Goal: Check status: Check status

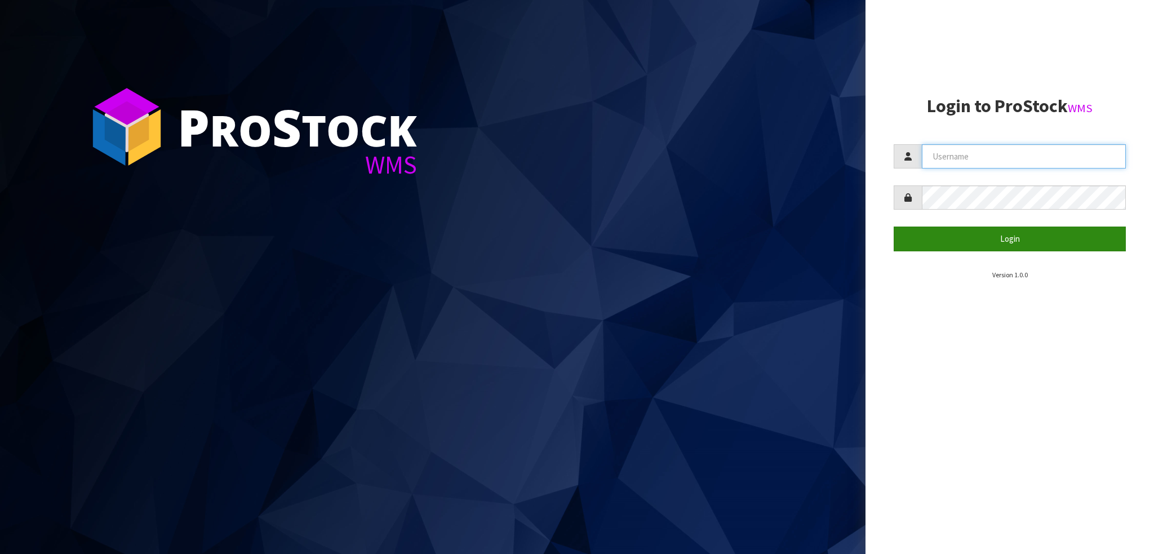
type input "NEROTAPWARE"
click at [944, 236] on button "Login" at bounding box center [1010, 239] width 232 height 24
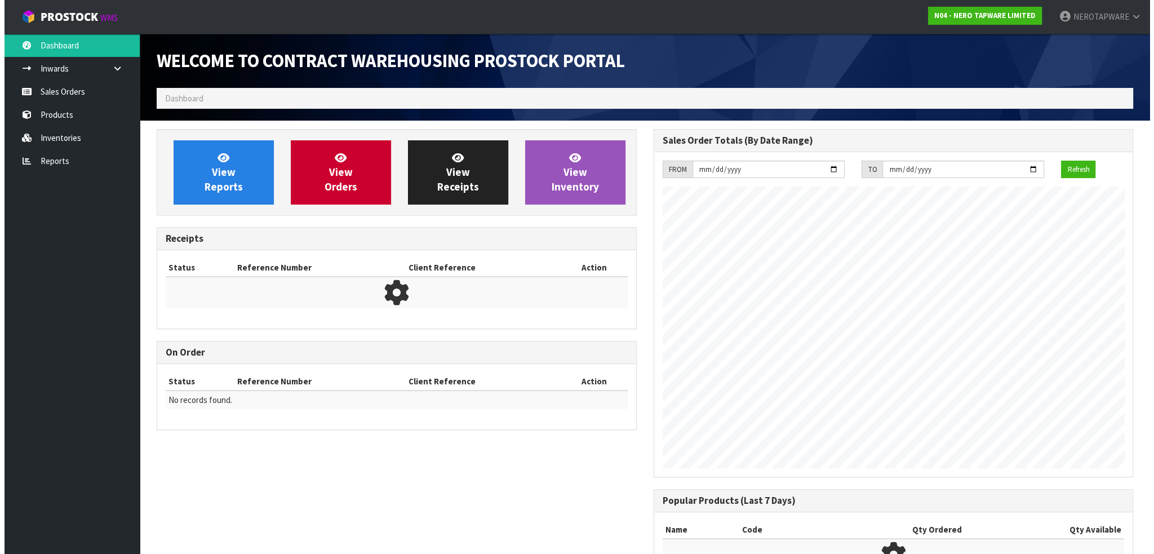
scroll to position [623, 497]
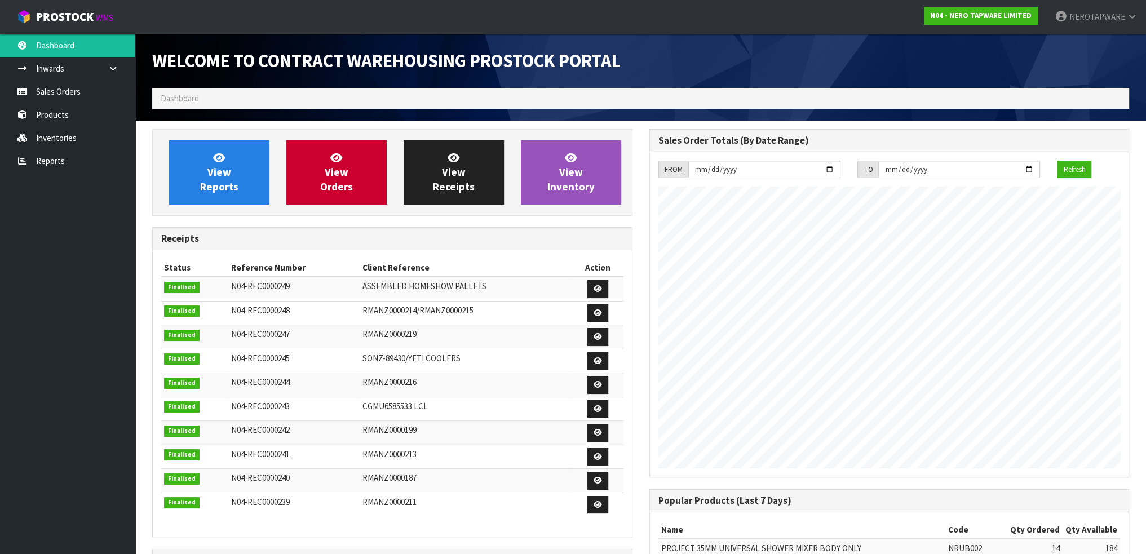
click at [234, 98] on ol "Dashboard" at bounding box center [640, 98] width 977 height 21
click at [61, 87] on link "Sales Orders" at bounding box center [67, 91] width 135 height 23
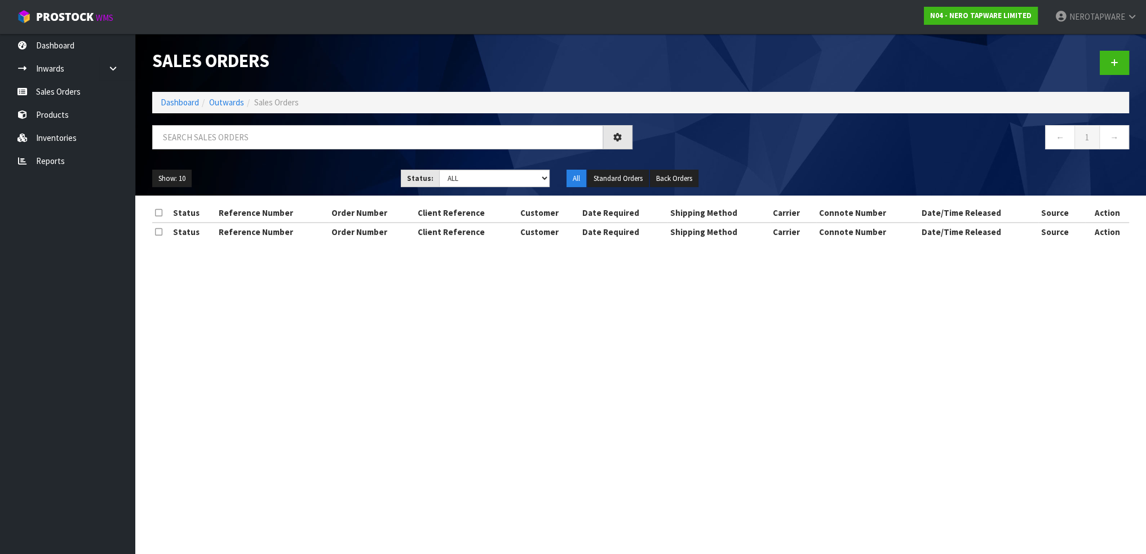
click at [325, 105] on ol "Dashboard Outwards Sales Orders" at bounding box center [640, 102] width 977 height 21
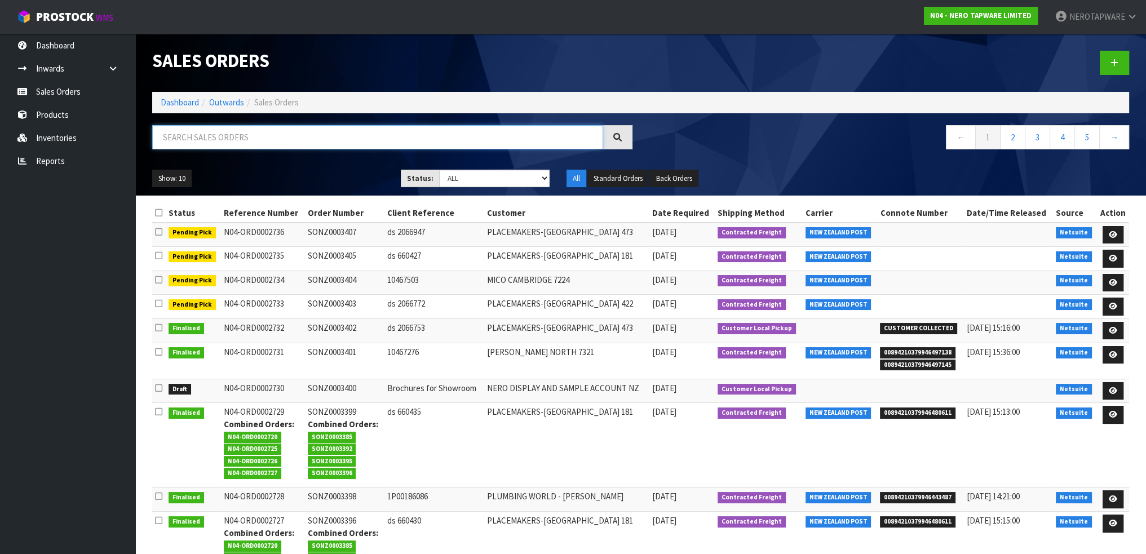
click at [269, 133] on input "text" at bounding box center [377, 137] width 451 height 24
paste input "SONZ0002049"
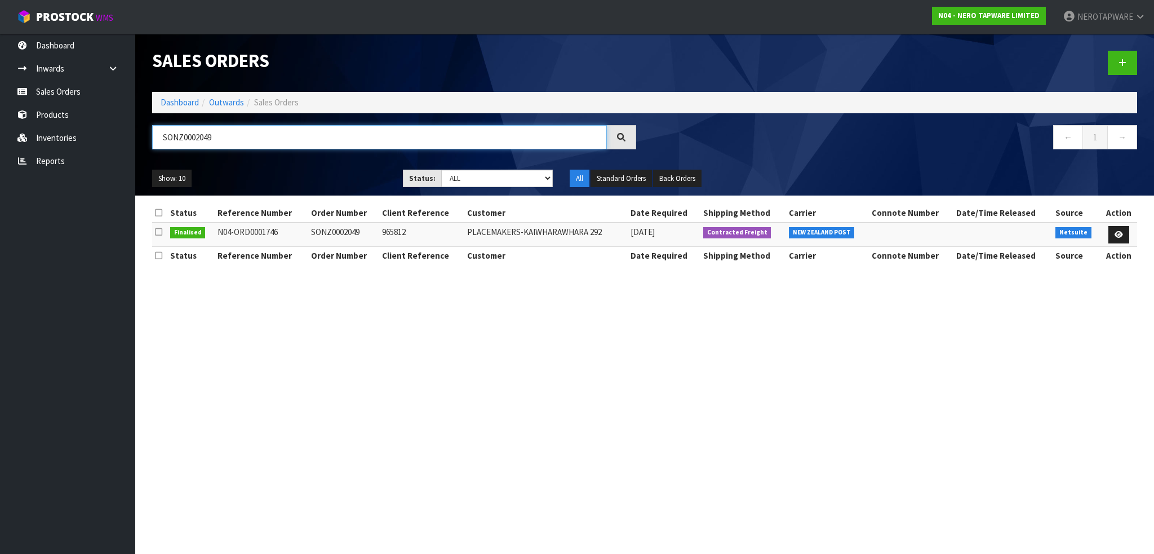
type input "SONZ0002049"
drag, startPoint x: 337, startPoint y: 232, endPoint x: 408, endPoint y: 236, distance: 71.1
click at [390, 234] on tr "Finalised N04-ORD0001746 SONZ0002049 965812 PLACEMAKERS-[GEOGRAPHIC_DATA] 292 […" at bounding box center [644, 235] width 985 height 24
click at [408, 236] on td "965812" at bounding box center [421, 235] width 85 height 24
drag, startPoint x: 483, startPoint y: 234, endPoint x: 526, endPoint y: 234, distance: 44.0
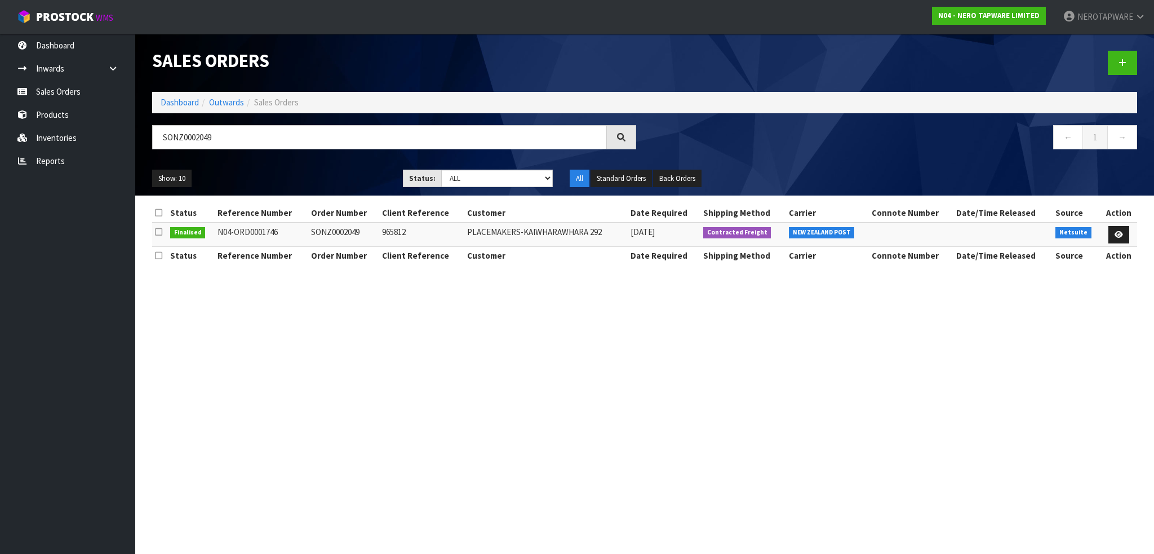
click at [489, 234] on td "PLACEMAKERS-KAIWHARAWHARA 292" at bounding box center [545, 235] width 163 height 24
drag, startPoint x: 588, startPoint y: 240, endPoint x: 610, endPoint y: 241, distance: 21.4
click at [597, 241] on td "PLACEMAKERS-KAIWHARAWHARA 292" at bounding box center [545, 235] width 163 height 24
click at [1119, 234] on icon at bounding box center [1119, 234] width 8 height 7
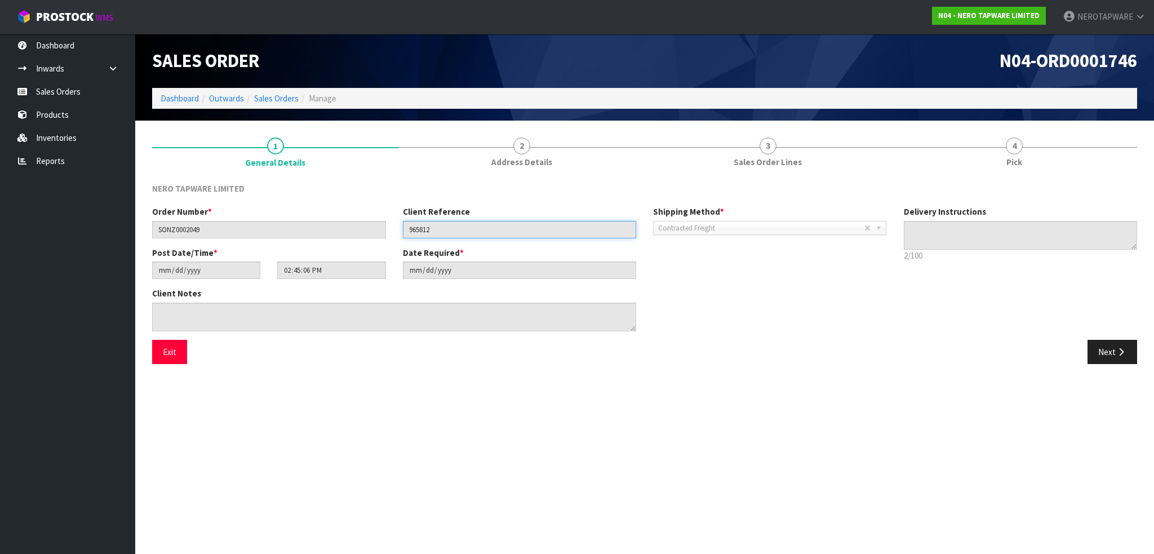
drag, startPoint x: 444, startPoint y: 228, endPoint x: 406, endPoint y: 225, distance: 37.9
click at [406, 225] on input "965812" at bounding box center [520, 229] width 234 height 17
drag, startPoint x: 73, startPoint y: 65, endPoint x: 86, endPoint y: 68, distance: 13.3
click at [73, 65] on link "Inwards" at bounding box center [67, 68] width 135 height 23
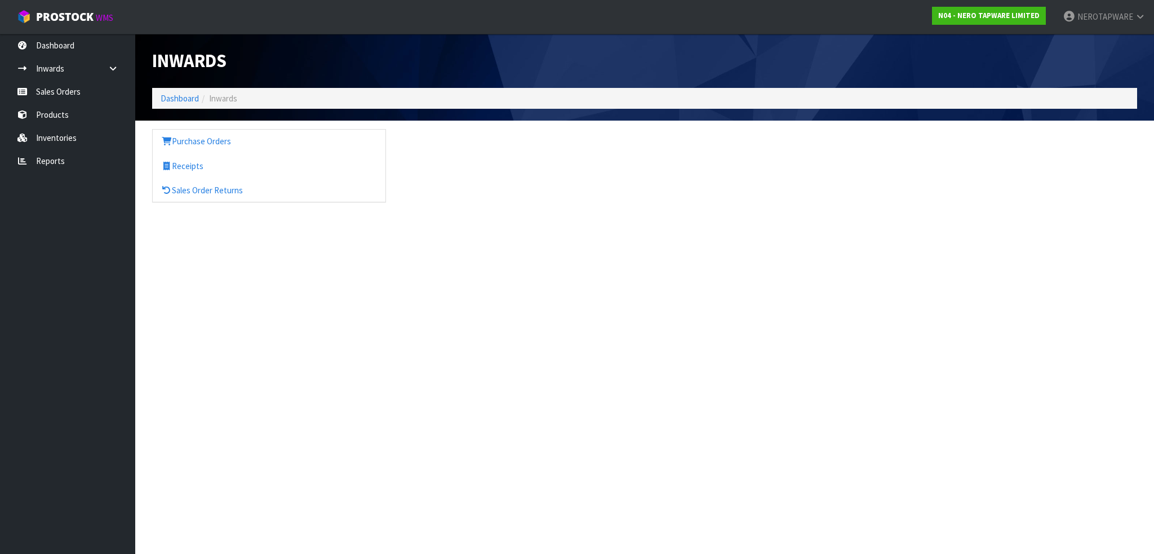
click at [237, 101] on span "Inwards" at bounding box center [223, 98] width 28 height 11
click at [241, 95] on ol "Dashboard Inwards" at bounding box center [644, 98] width 985 height 21
click at [187, 166] on link "Receipts" at bounding box center [269, 165] width 233 height 23
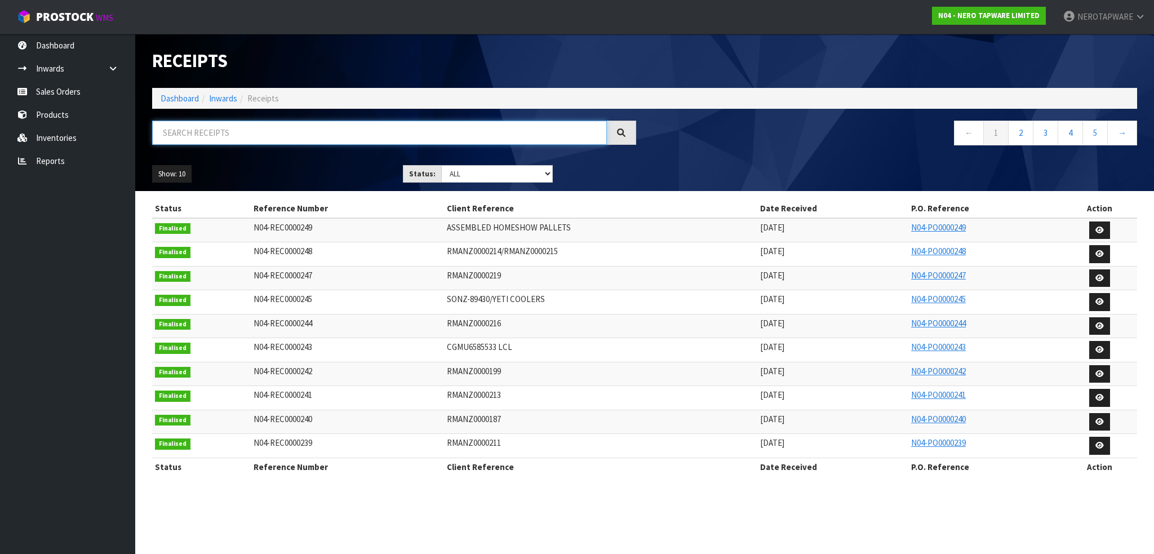
click at [217, 131] on input "text" at bounding box center [379, 133] width 455 height 24
paste input "IR0010640"
type input "IR0010640"
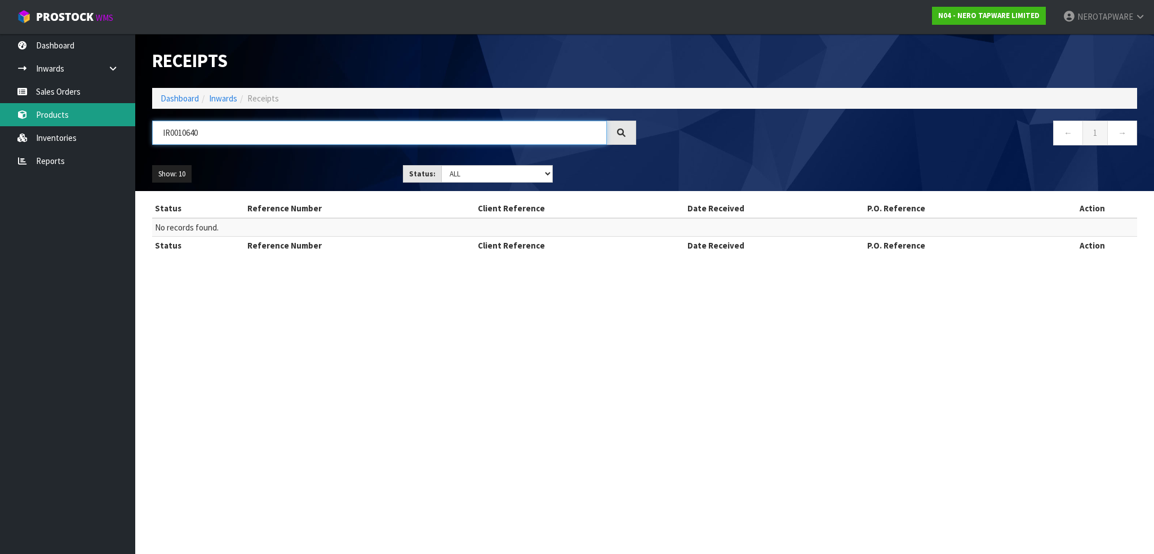
drag, startPoint x: 93, startPoint y: 118, endPoint x: 77, endPoint y: 123, distance: 17.0
click at [57, 120] on body "Toggle navigation ProStock WMS N04 - NERO TAPWARE LIMITED NEROTAPWARE Logout Da…" at bounding box center [577, 277] width 1154 height 554
click at [77, 134] on link "Inventories" at bounding box center [67, 137] width 135 height 23
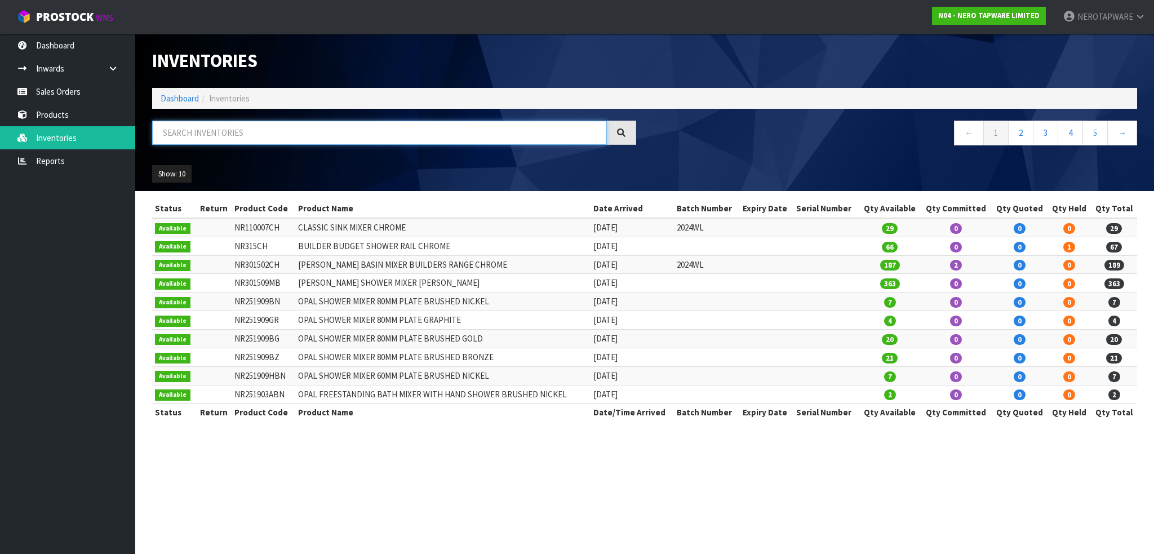
click at [255, 131] on input "text" at bounding box center [379, 133] width 455 height 24
paste input "IR0010640"
type input "IR0010640"
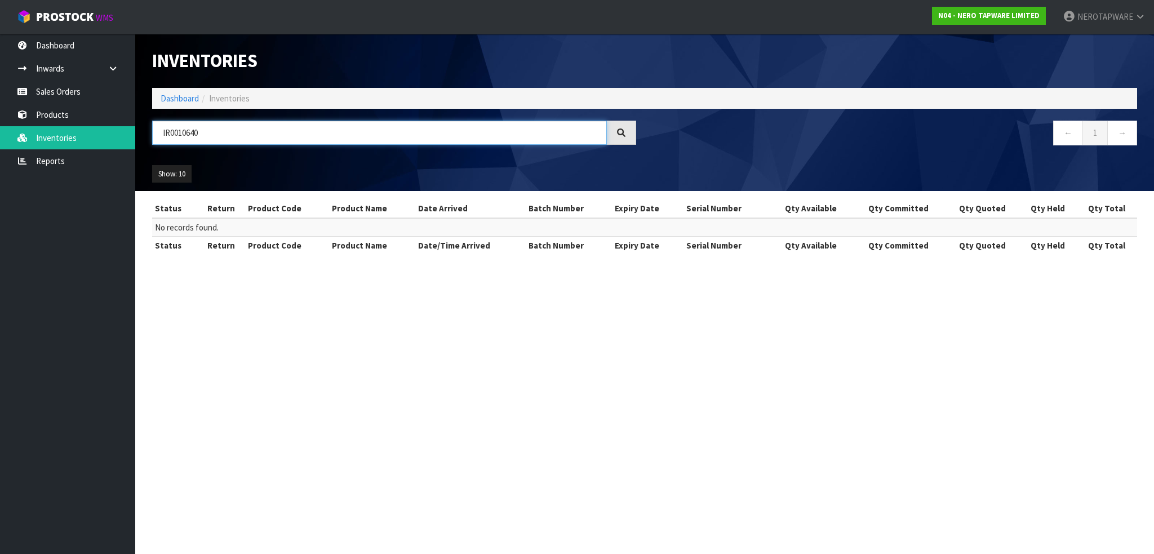
drag, startPoint x: 253, startPoint y: 138, endPoint x: 149, endPoint y: 132, distance: 103.8
click at [149, 132] on div "IR0010640" at bounding box center [394, 137] width 501 height 33
drag, startPoint x: 633, startPoint y: 250, endPoint x: 587, endPoint y: 248, distance: 45.7
click at [588, 248] on tr "Status Return Product Code Product Name Date/Time Arrived Batch Number Expiry D…" at bounding box center [644, 246] width 985 height 18
drag, startPoint x: 647, startPoint y: 272, endPoint x: 616, endPoint y: 284, distance: 33.7
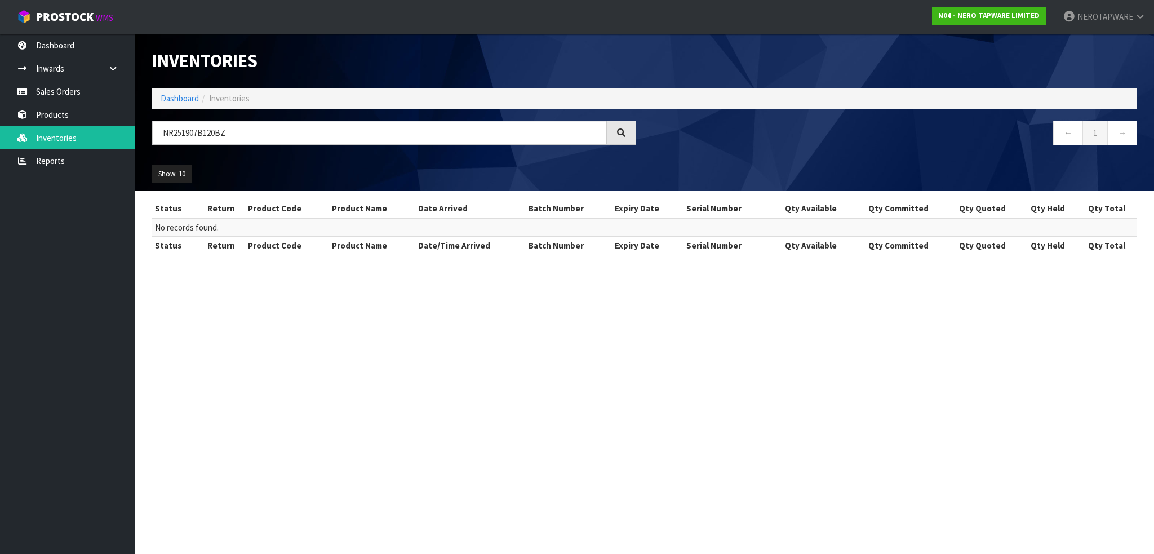
click at [645, 274] on section "Status Return Product Code Product Name Date Arrived Batch Number Expiry Date S…" at bounding box center [644, 232] width 1019 height 83
click at [399, 129] on input "NR251907B120BZ" at bounding box center [379, 133] width 455 height 24
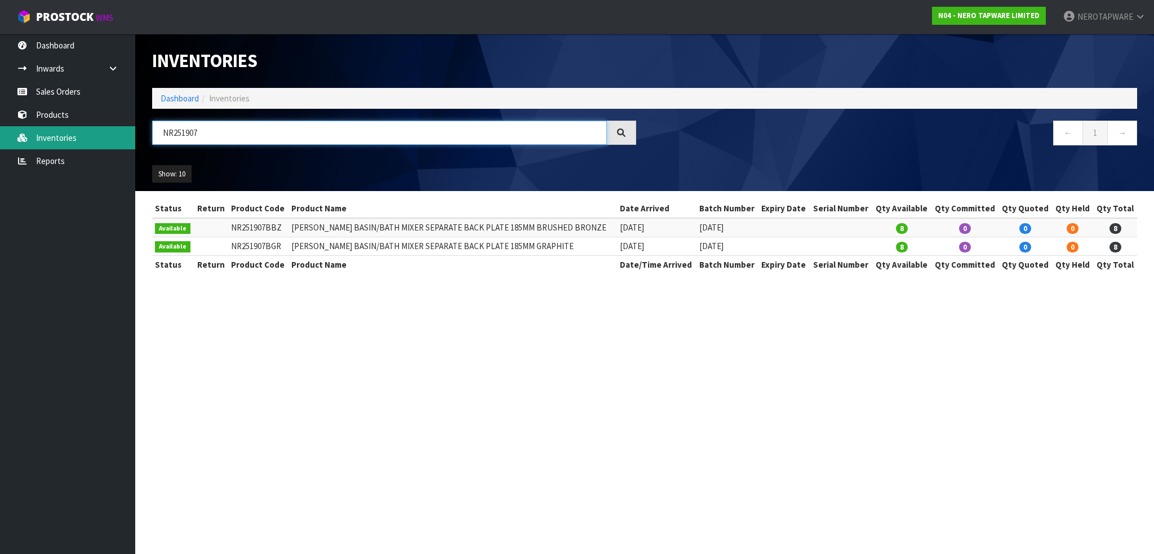
drag, startPoint x: 216, startPoint y: 132, endPoint x: 112, endPoint y: 130, distance: 104.9
click at [112, 130] on body "Toggle navigation ProStock WMS N04 - NERO TAPWARE LIMITED NEROTAPWARE Logout Da…" at bounding box center [577, 277] width 1154 height 554
paste input "B120BN"
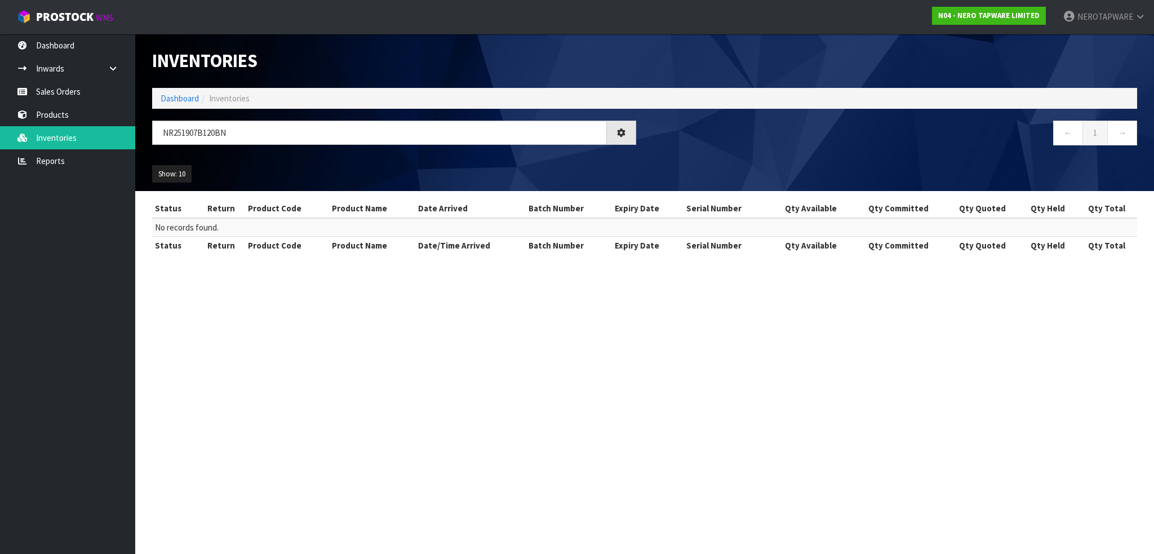
drag, startPoint x: 1003, startPoint y: 348, endPoint x: 869, endPoint y: 383, distance: 139.3
click at [1003, 349] on section "Inventories Dashboard Inventories NR251907B120BN ← 1 → Show: 10 5 10 25 50 All …" at bounding box center [577, 277] width 1154 height 554
click at [630, 128] on div at bounding box center [621, 133] width 29 height 24
click at [613, 135] on div at bounding box center [621, 133] width 29 height 24
click at [401, 322] on section "Inventories Dashboard Inventories NR251907B120BN ← 1 → Show: 10 5 10 25 50 All …" at bounding box center [577, 277] width 1154 height 554
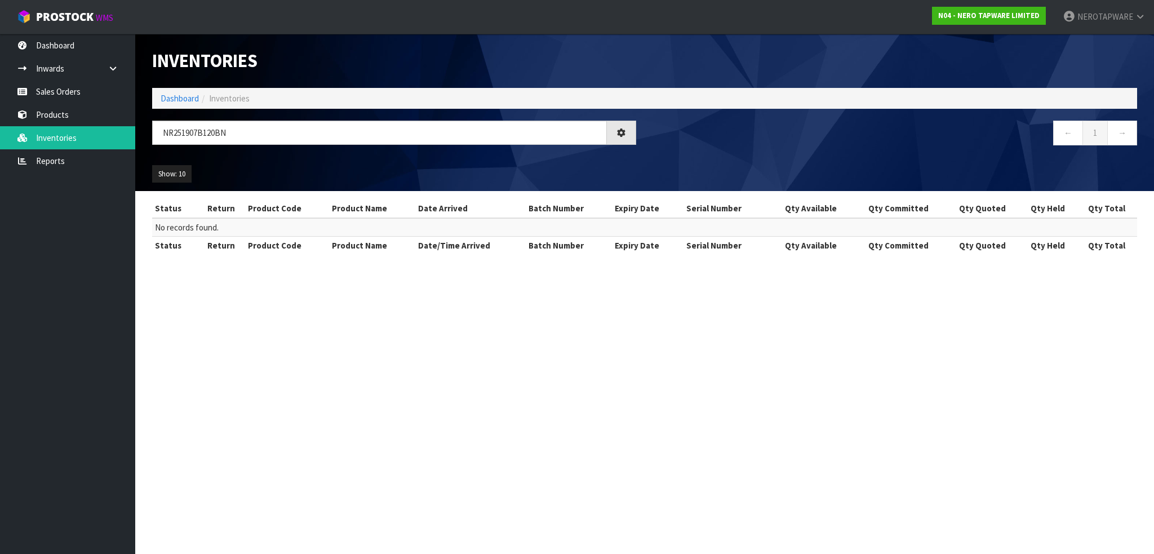
click at [289, 109] on div "Inventories Dashboard Inventories NR251907B120BN ← 1 → Show: 10 5 10 25 50 All …" at bounding box center [645, 112] width 1002 height 157
click at [285, 90] on ol "Dashboard Inventories" at bounding box center [644, 98] width 985 height 21
click at [59, 136] on link "Inventories" at bounding box center [67, 137] width 135 height 23
drag, startPoint x: 300, startPoint y: 136, endPoint x: 68, endPoint y: 134, distance: 231.7
click at [68, 134] on body "Toggle navigation ProStock WMS N04 - NERO TAPWARE LIMITED NEROTAPWARE Logout Da…" at bounding box center [577, 277] width 1154 height 554
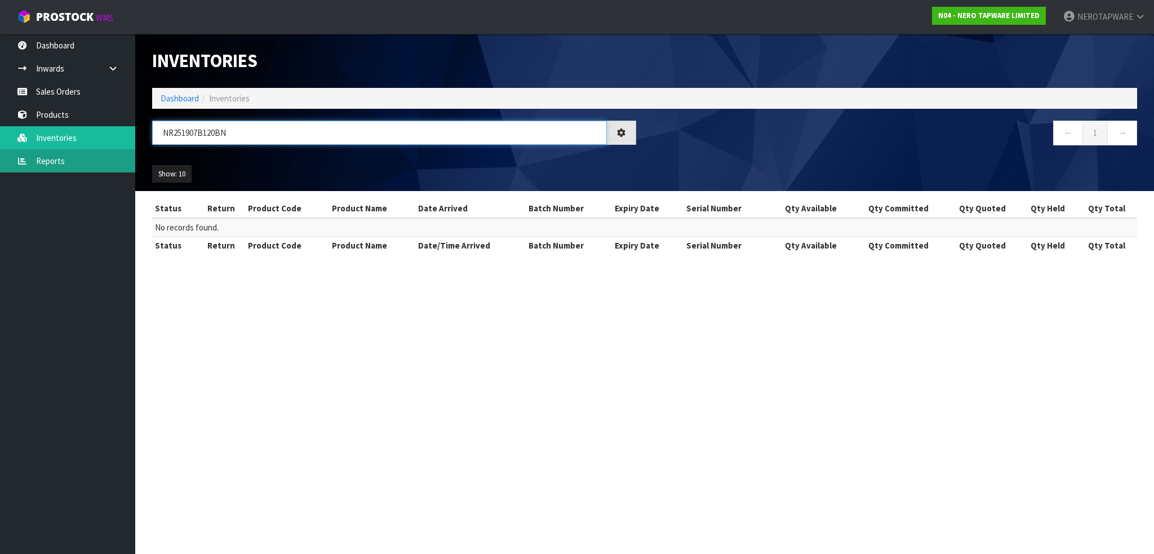
paste input "62109EMB"
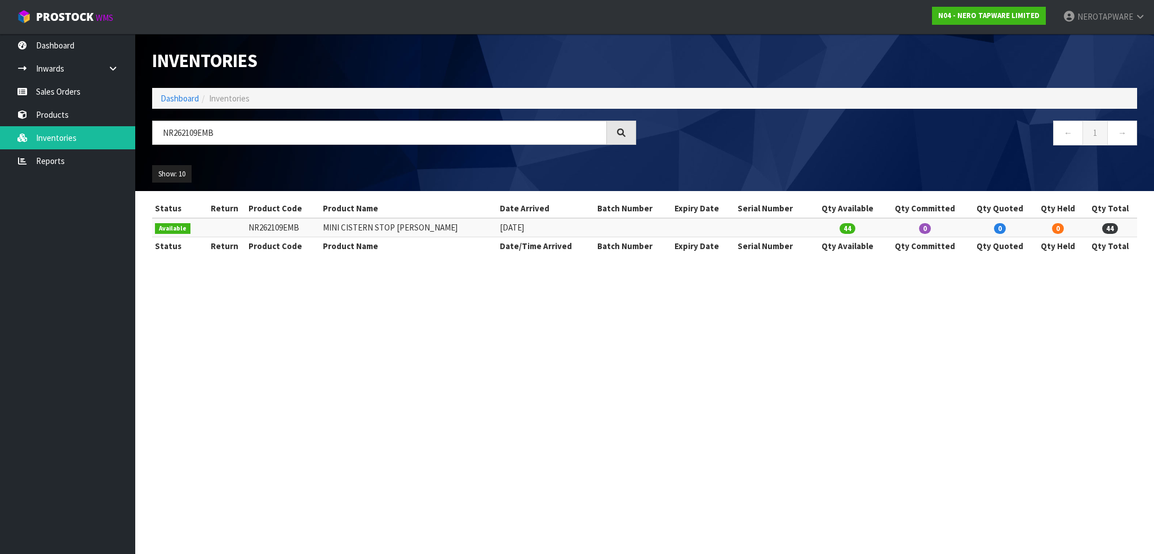
click at [170, 228] on span "Available" at bounding box center [173, 228] width 36 height 11
click at [287, 224] on td "NR262109EMB" at bounding box center [283, 227] width 74 height 19
click at [1121, 230] on td "44" at bounding box center [1110, 227] width 54 height 19
click at [924, 227] on span "0" at bounding box center [925, 228] width 12 height 11
click at [853, 227] on span "44" at bounding box center [848, 228] width 16 height 11
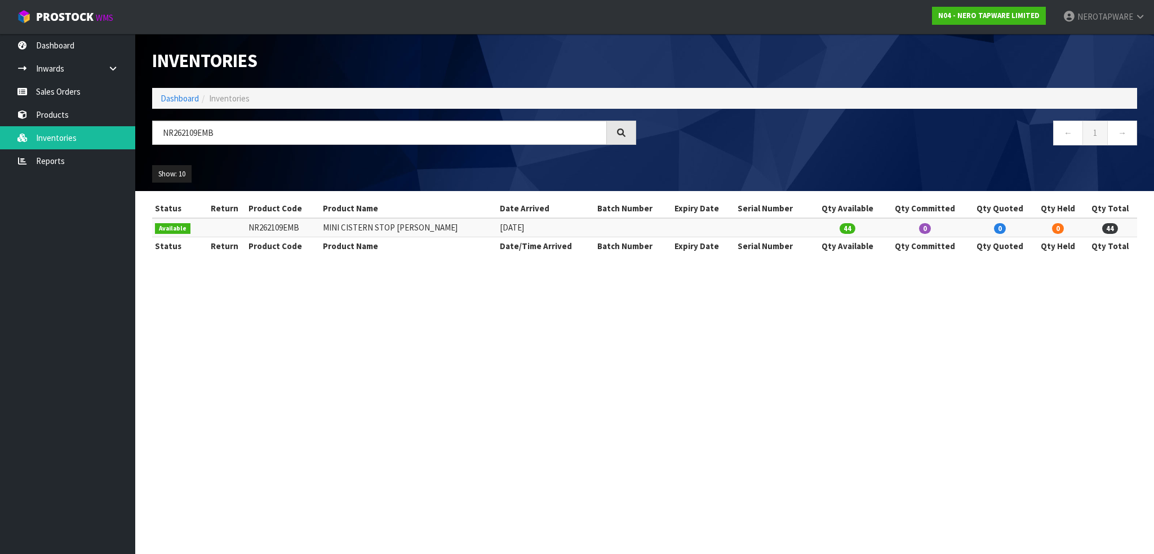
click at [843, 227] on span "44" at bounding box center [848, 228] width 16 height 11
drag, startPoint x: 634, startPoint y: 214, endPoint x: 616, endPoint y: 225, distance: 21.0
click at [634, 216] on th "Batch Number" at bounding box center [633, 209] width 77 height 18
drag, startPoint x: 472, startPoint y: 231, endPoint x: 392, endPoint y: 232, distance: 80.0
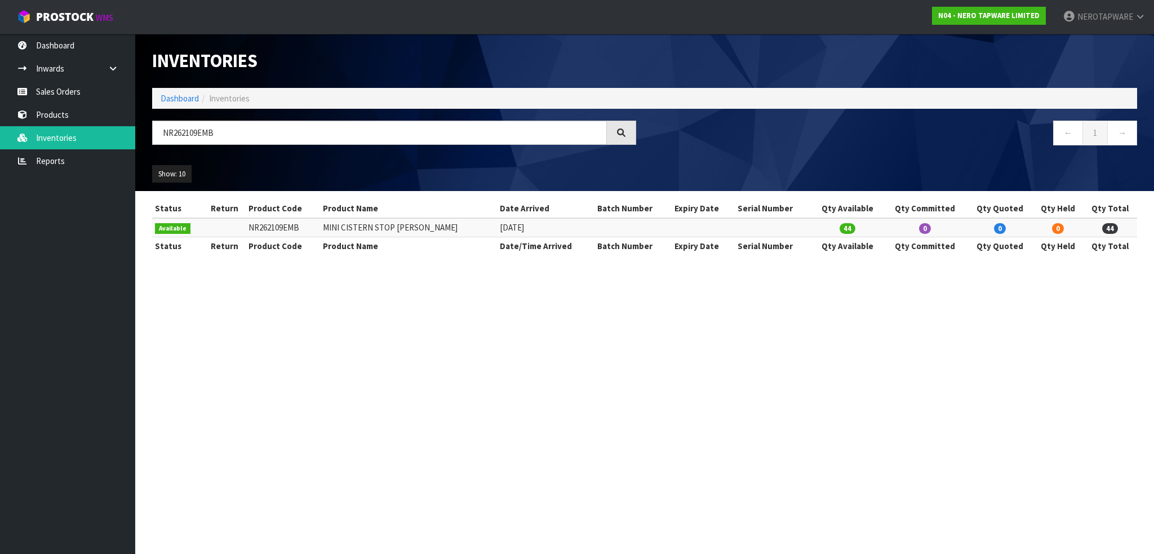
click at [437, 232] on td "MINI CISTERN STOP [PERSON_NAME]" at bounding box center [408, 227] width 177 height 19
click at [449, 243] on th "Product Name" at bounding box center [408, 246] width 177 height 18
drag, startPoint x: 560, startPoint y: 228, endPoint x: 493, endPoint y: 227, distance: 67.6
click at [497, 227] on td "[DATE]" at bounding box center [546, 227] width 98 height 19
click at [560, 228] on td "[DATE]" at bounding box center [546, 227] width 98 height 19
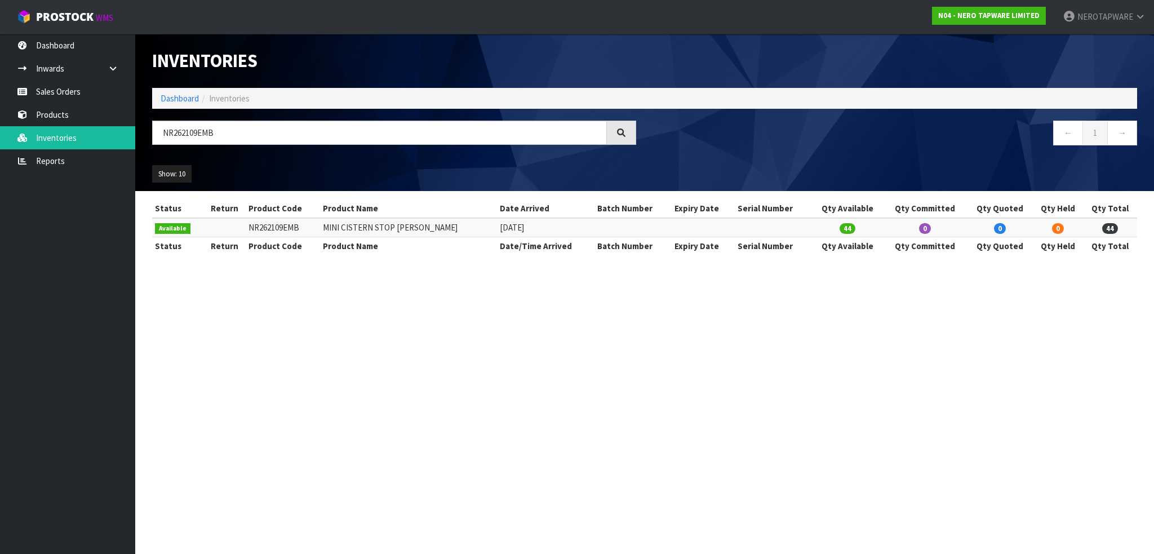
click at [560, 228] on td "[DATE]" at bounding box center [546, 227] width 98 height 19
drag, startPoint x: 492, startPoint y: 223, endPoint x: 486, endPoint y: 225, distance: 5.9
click at [466, 225] on tr "Available NR262109EMB MINI CISTERN STOP MATTE BLACK [DATE] 44 0 0 0 44" at bounding box center [644, 227] width 985 height 19
click at [514, 227] on td "[DATE]" at bounding box center [546, 227] width 98 height 19
drag, startPoint x: 516, startPoint y: 228, endPoint x: 570, endPoint y: 231, distance: 53.6
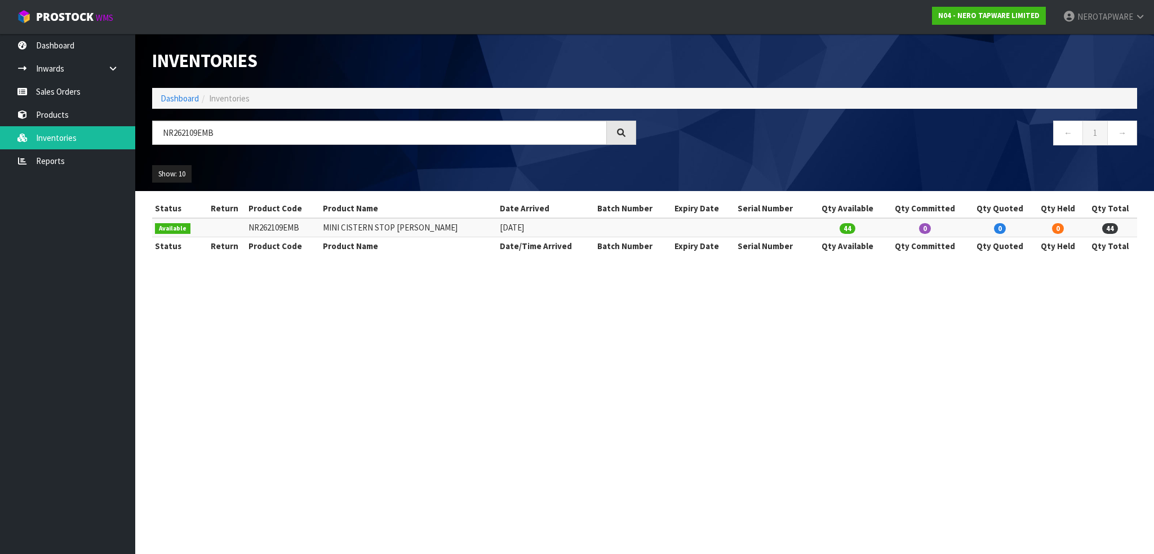
click at [552, 228] on td "[DATE]" at bounding box center [546, 227] width 98 height 19
click at [563, 232] on td "[DATE]" at bounding box center [546, 227] width 98 height 19
drag, startPoint x: 237, startPoint y: 128, endPoint x: 118, endPoint y: 131, distance: 119.5
click at [118, 131] on body "Toggle navigation ProStock WMS N04 - NERO TAPWARE LIMITED NEROTAPWARE Logout Da…" at bounding box center [577, 277] width 1154 height 554
paste input "CR2508WBG"
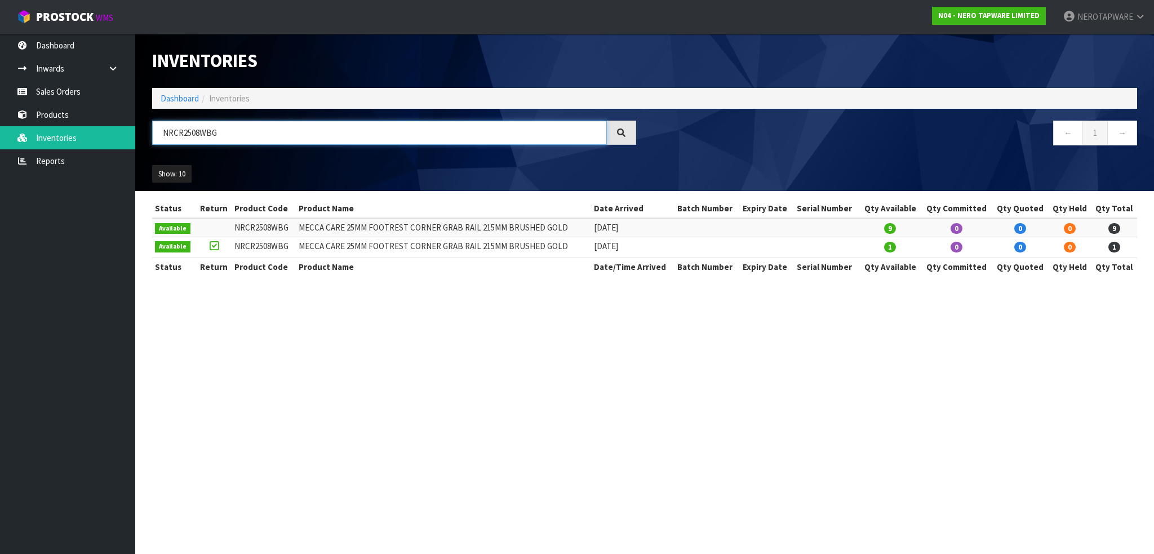
type input "NRCR2508WBG"
click at [214, 246] on icon at bounding box center [214, 246] width 9 height 1
click at [168, 247] on span "Available" at bounding box center [173, 246] width 36 height 11
drag, startPoint x: 253, startPoint y: 134, endPoint x: 72, endPoint y: 131, distance: 181.0
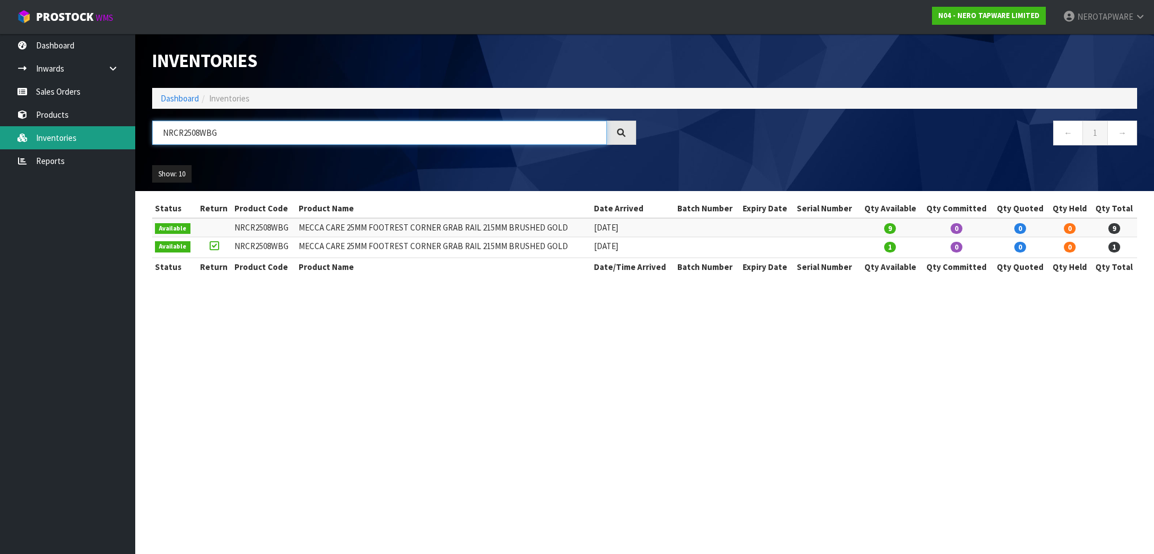
click at [72, 131] on body "Toggle navigation ProStock WMS N04 - NERO TAPWARE LIMITED NEROTAPWARE Logout Da…" at bounding box center [577, 277] width 1154 height 554
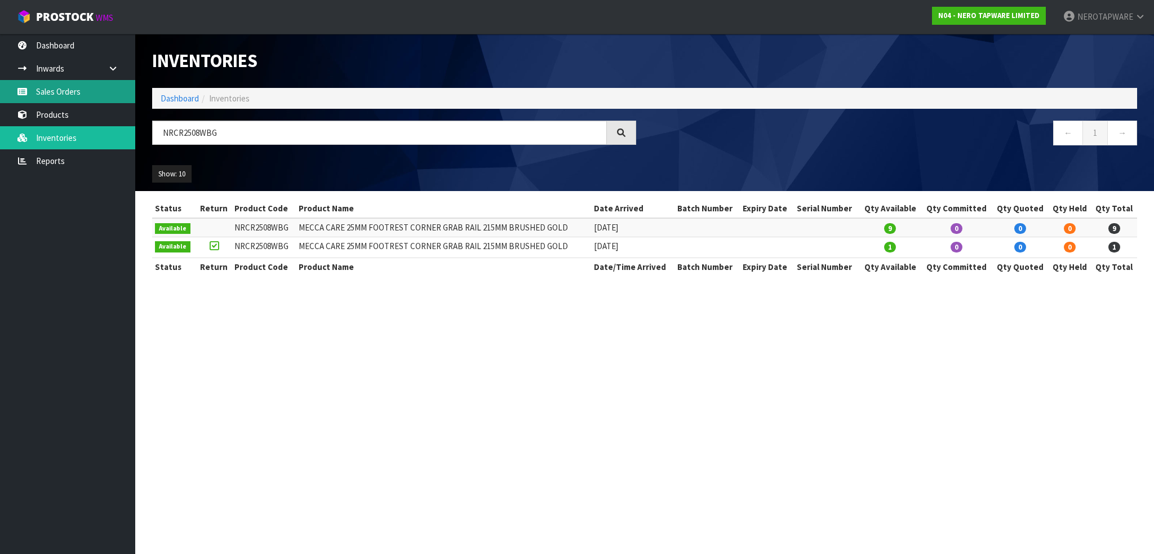
click at [51, 93] on link "Sales Orders" at bounding box center [67, 91] width 135 height 23
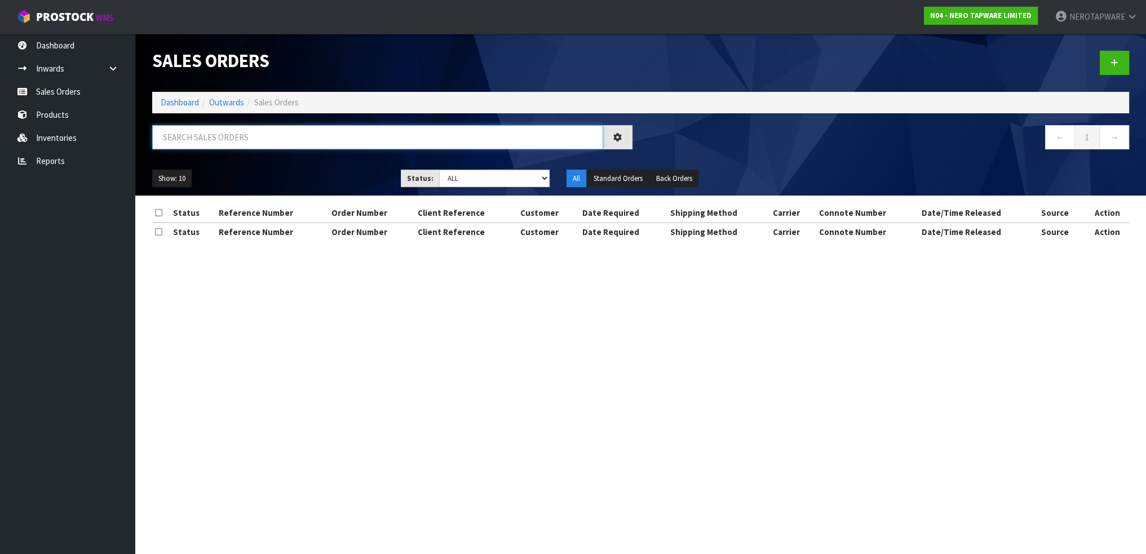
click at [236, 139] on input "text" at bounding box center [377, 137] width 451 height 24
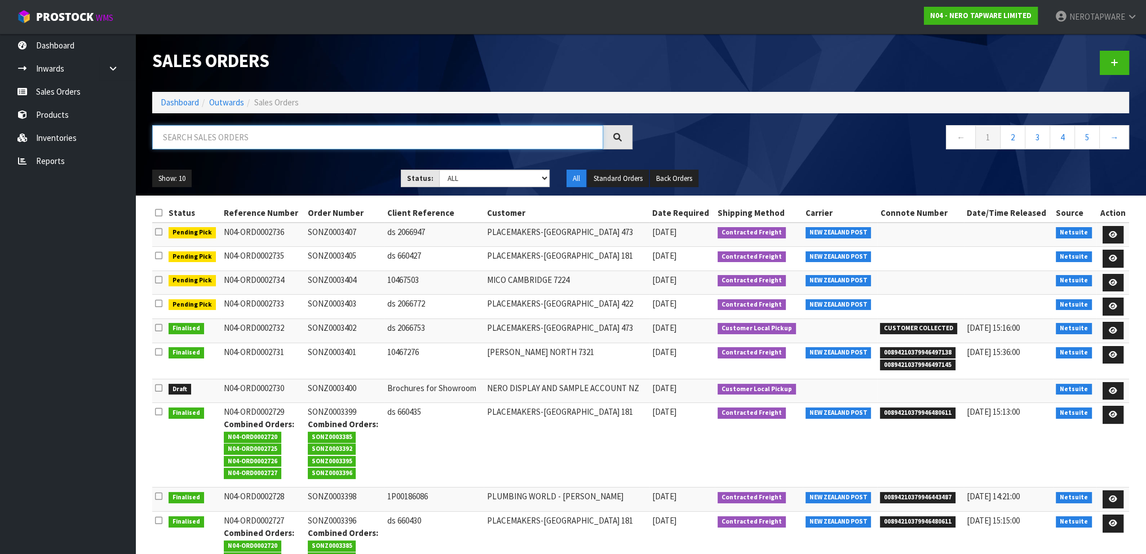
paste input "SONZ0002496"
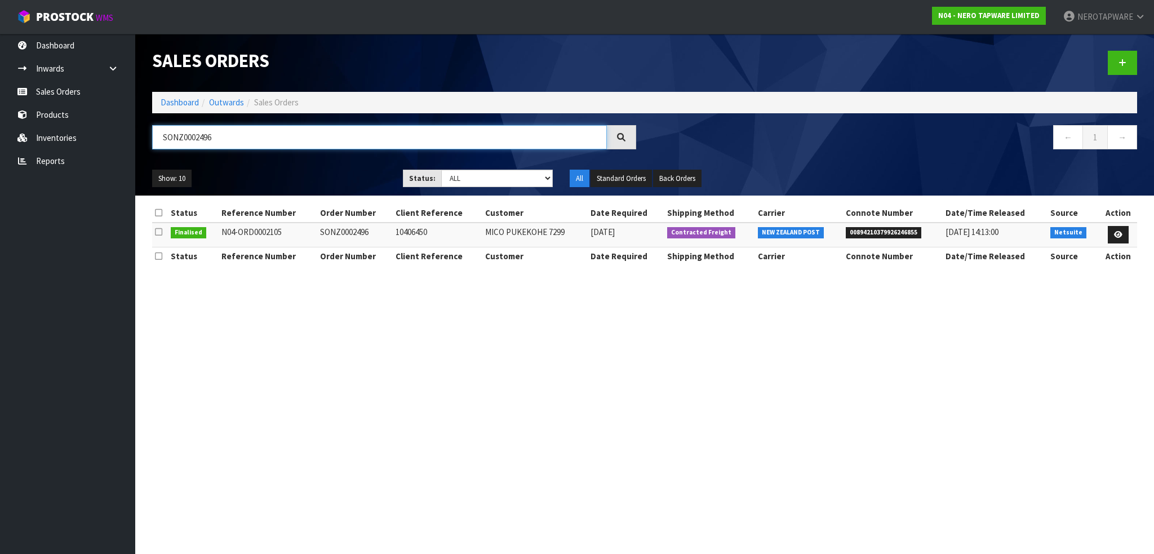
type input "SONZ0002496"
